Goal: Check status: Check status

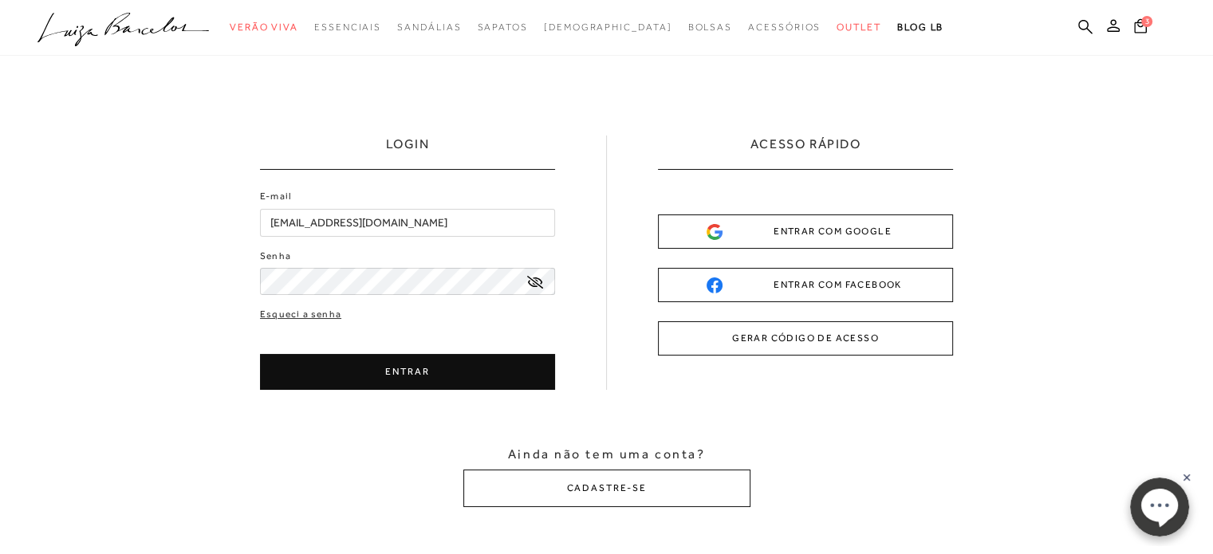
click at [412, 379] on button "ENTRAR" at bounding box center [407, 372] width 295 height 36
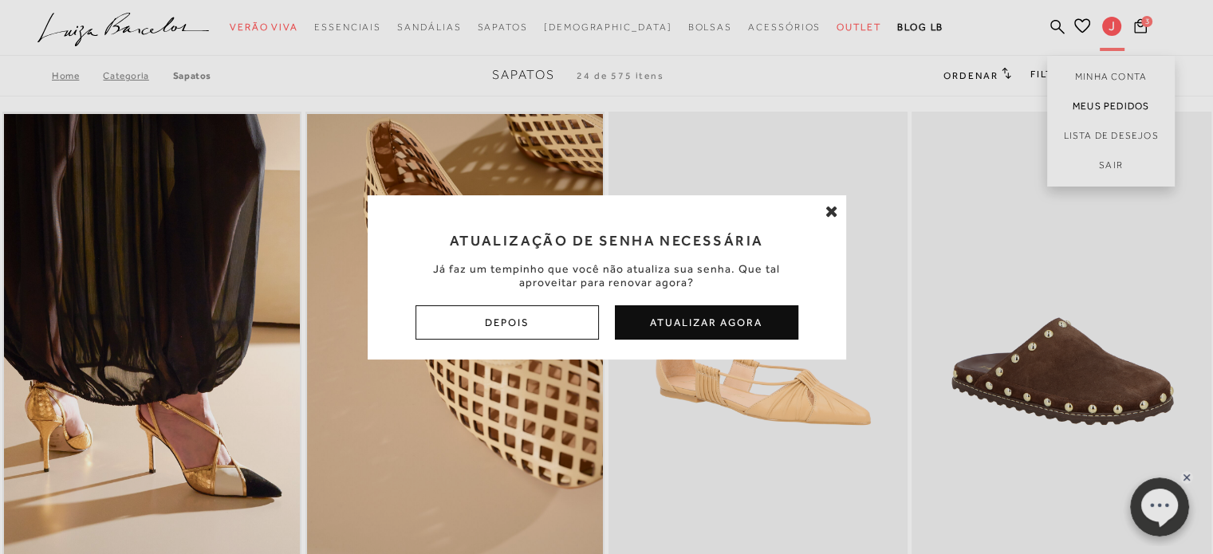
click at [1104, 100] on div "Atualização de Senha Necessária Já faz um tempinho que você não atualiza sua se…" at bounding box center [606, 277] width 1213 height 554
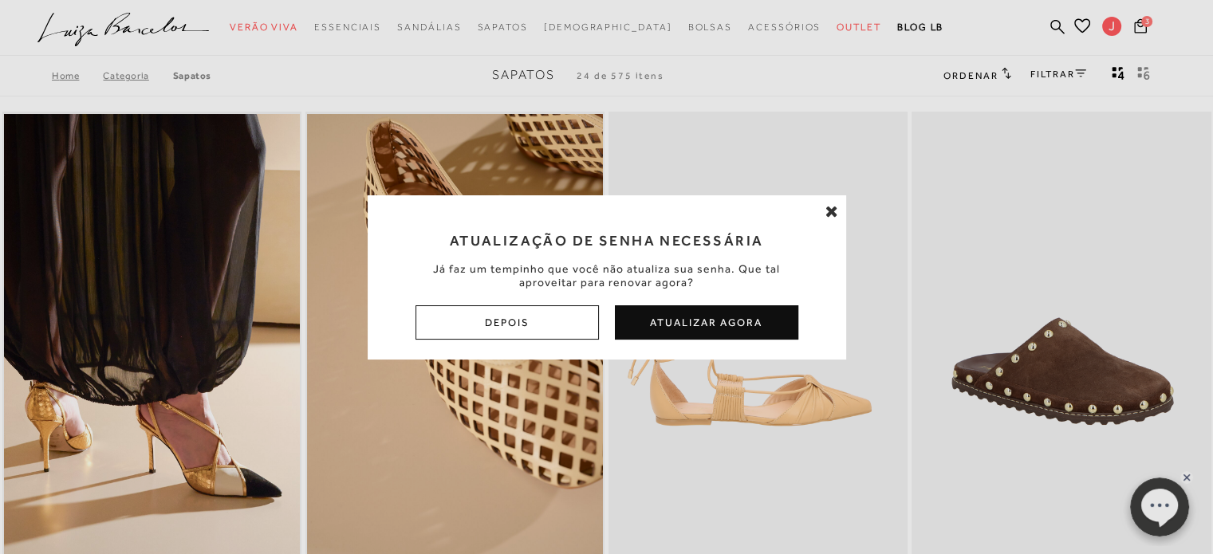
click at [827, 213] on icon at bounding box center [831, 211] width 13 height 16
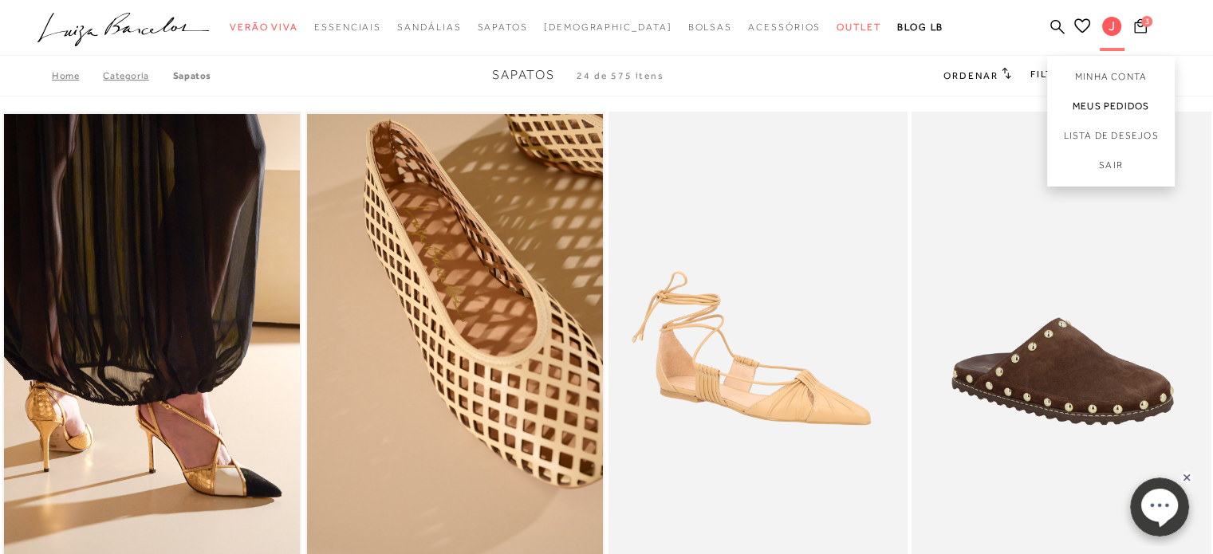
click at [1120, 103] on link "Meus Pedidos" at bounding box center [1111, 107] width 128 height 30
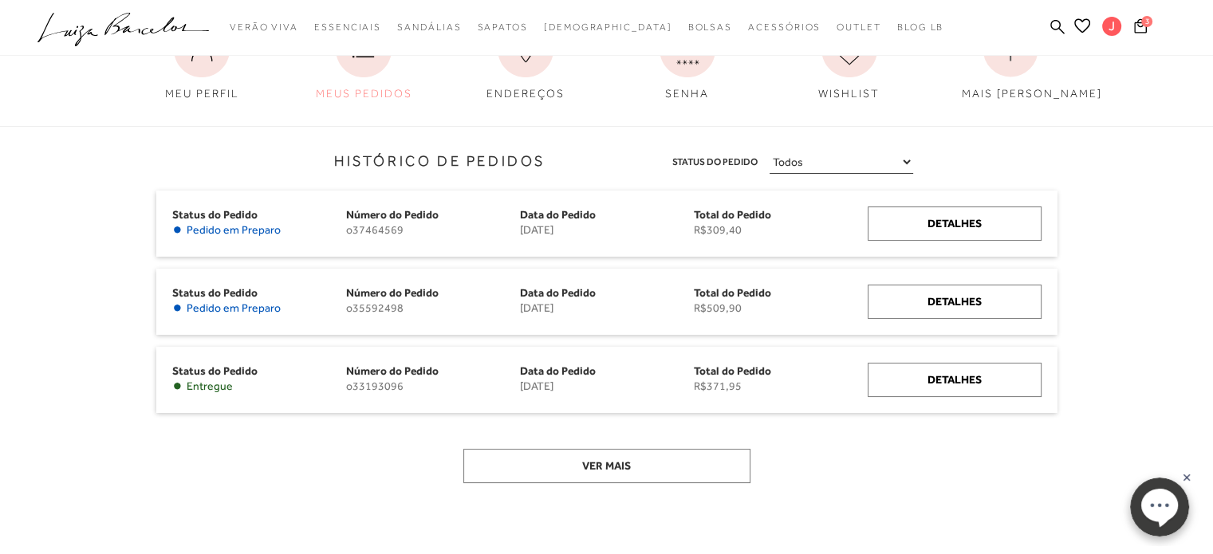
scroll to position [159, 0]
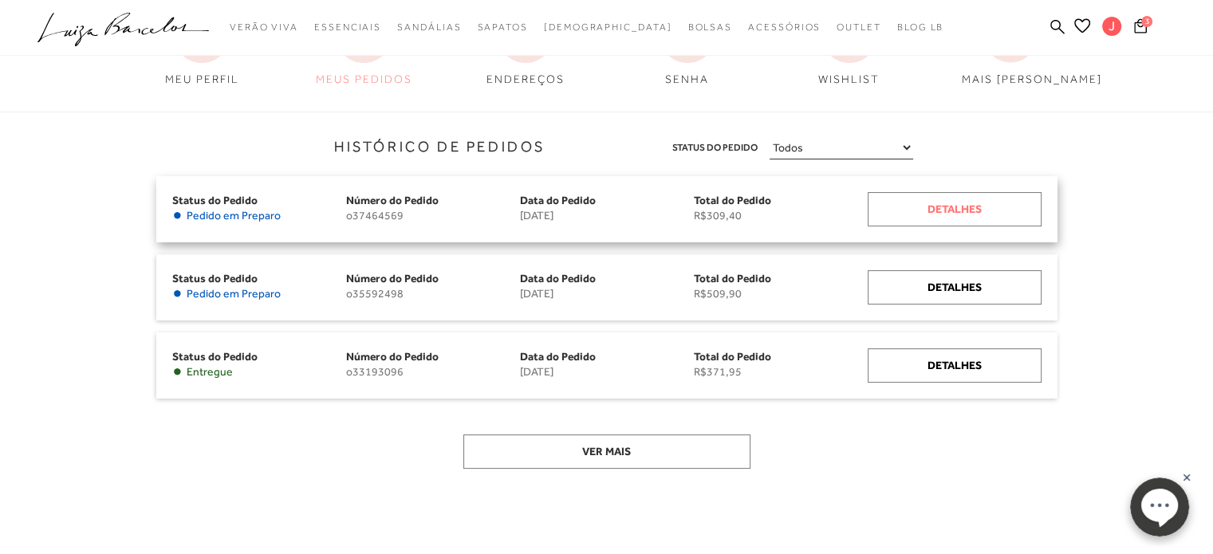
click at [957, 210] on div "Detalhes" at bounding box center [955, 209] width 174 height 34
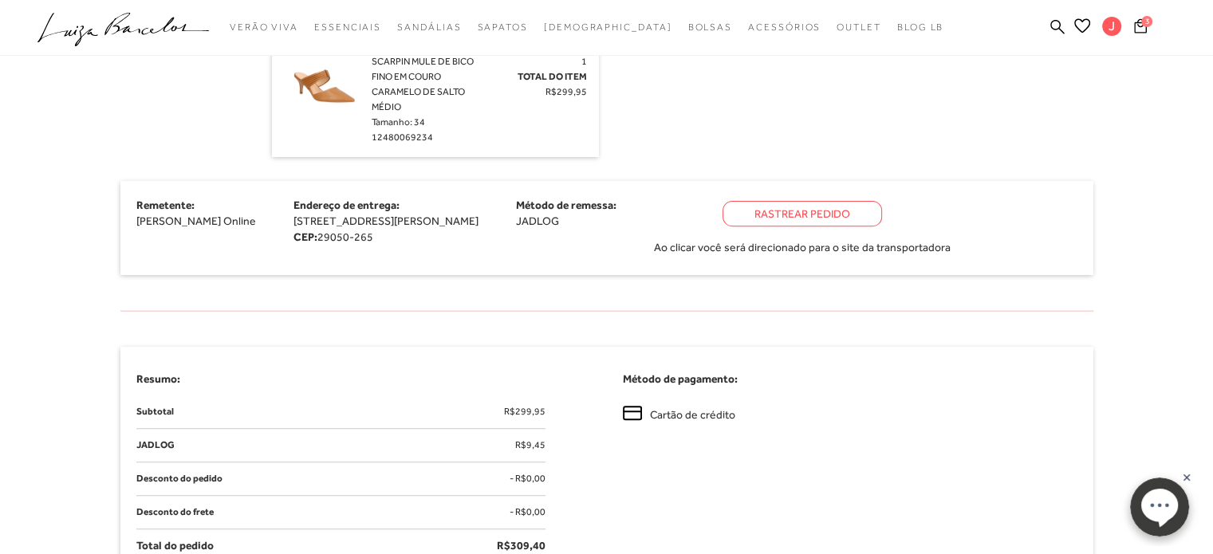
scroll to position [638, 0]
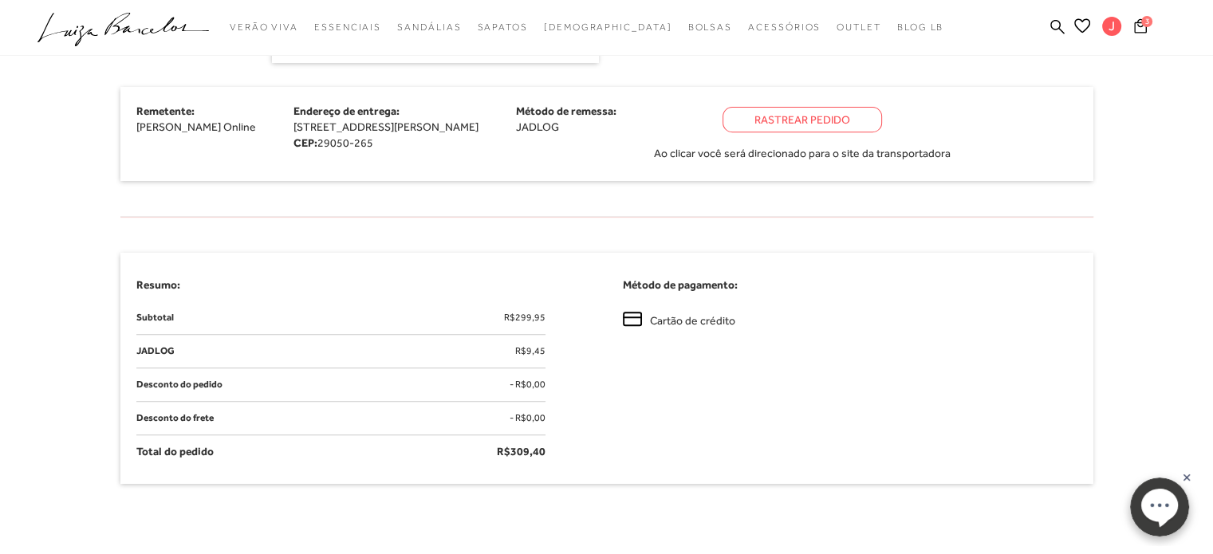
scroll to position [159, 0]
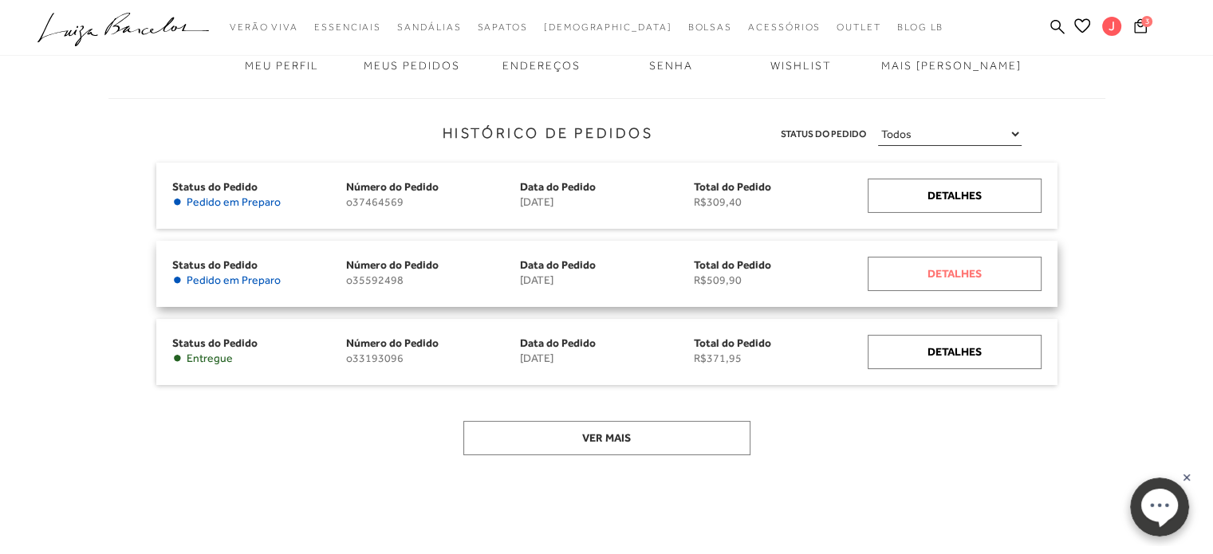
click at [955, 274] on div "Detalhes" at bounding box center [955, 274] width 174 height 34
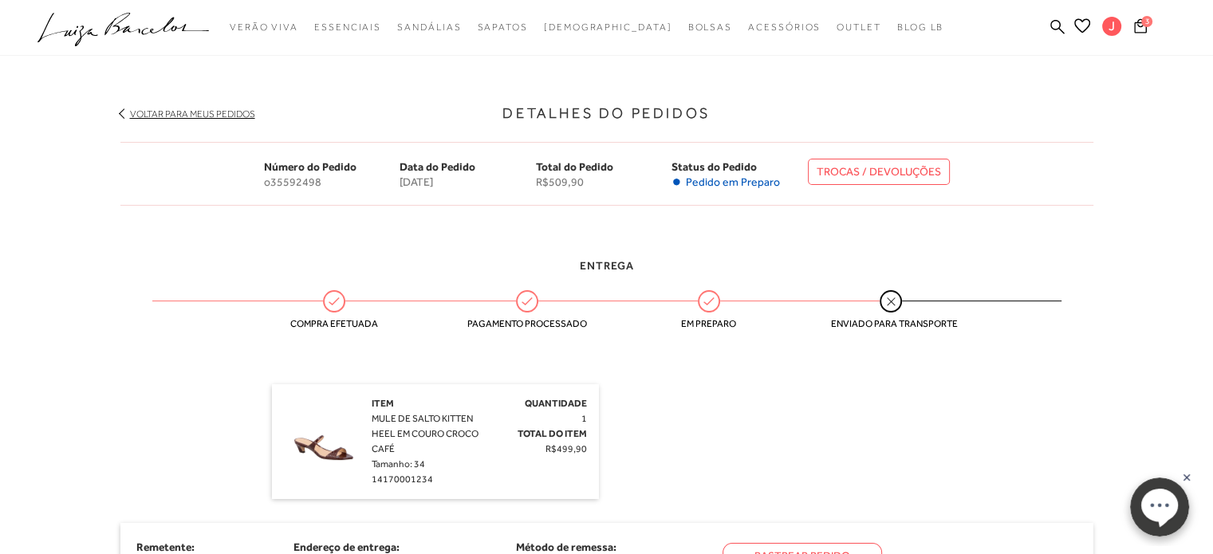
scroll to position [159, 0]
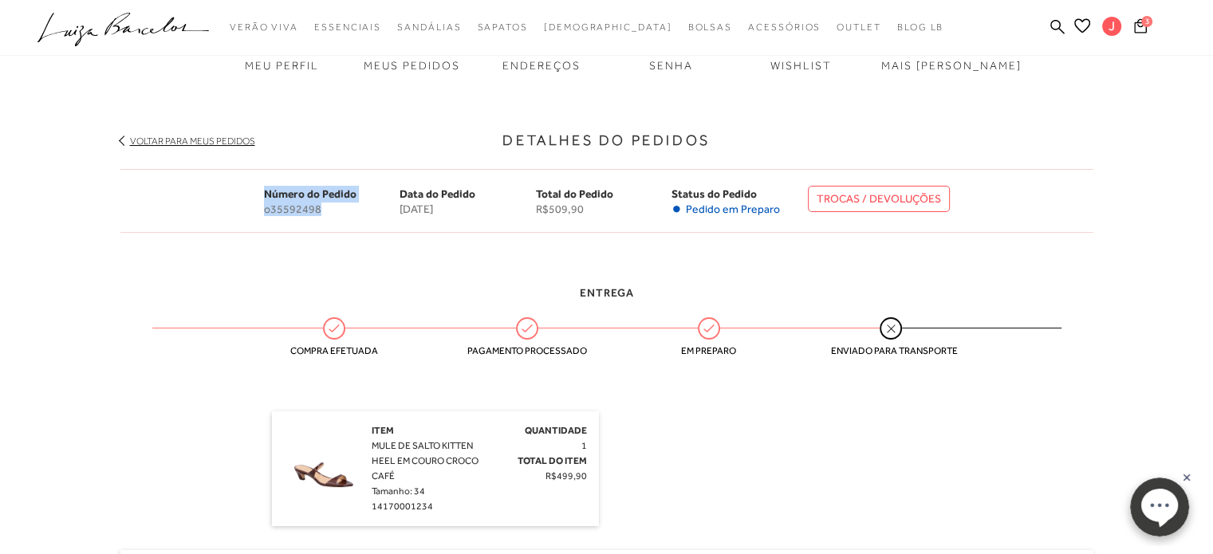
drag, startPoint x: 265, startPoint y: 193, endPoint x: 357, endPoint y: 222, distance: 96.9
click at [357, 222] on div "Número do Pedido o35592498 Data do Pedido [DATE] Total do Pedido R$509,90 Statu…" at bounding box center [606, 201] width 973 height 64
copy div "Número do Pedido o35592498"
